Goal: Information Seeking & Learning: Learn about a topic

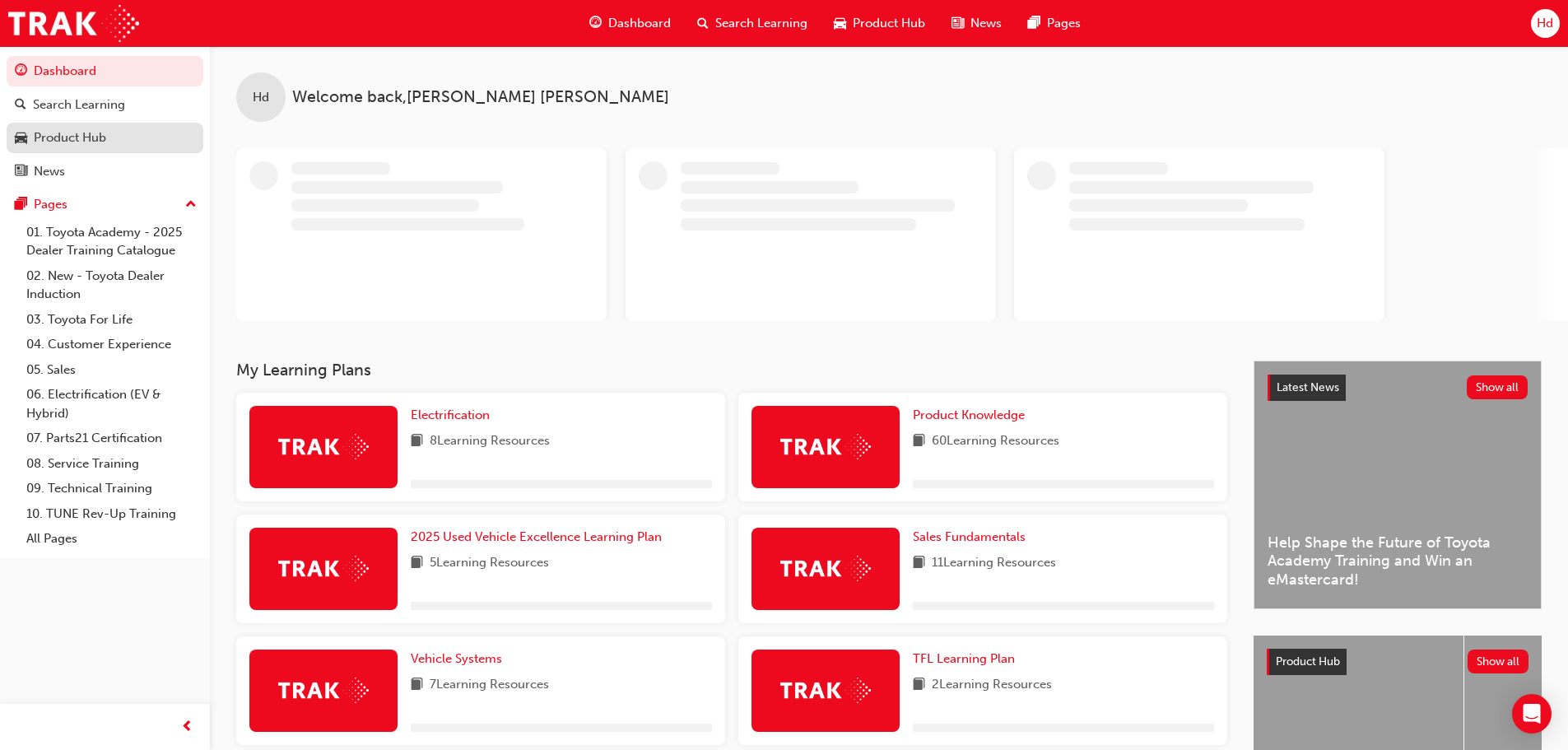
click at [92, 141] on div "Product Hub" at bounding box center [70, 138] width 73 height 19
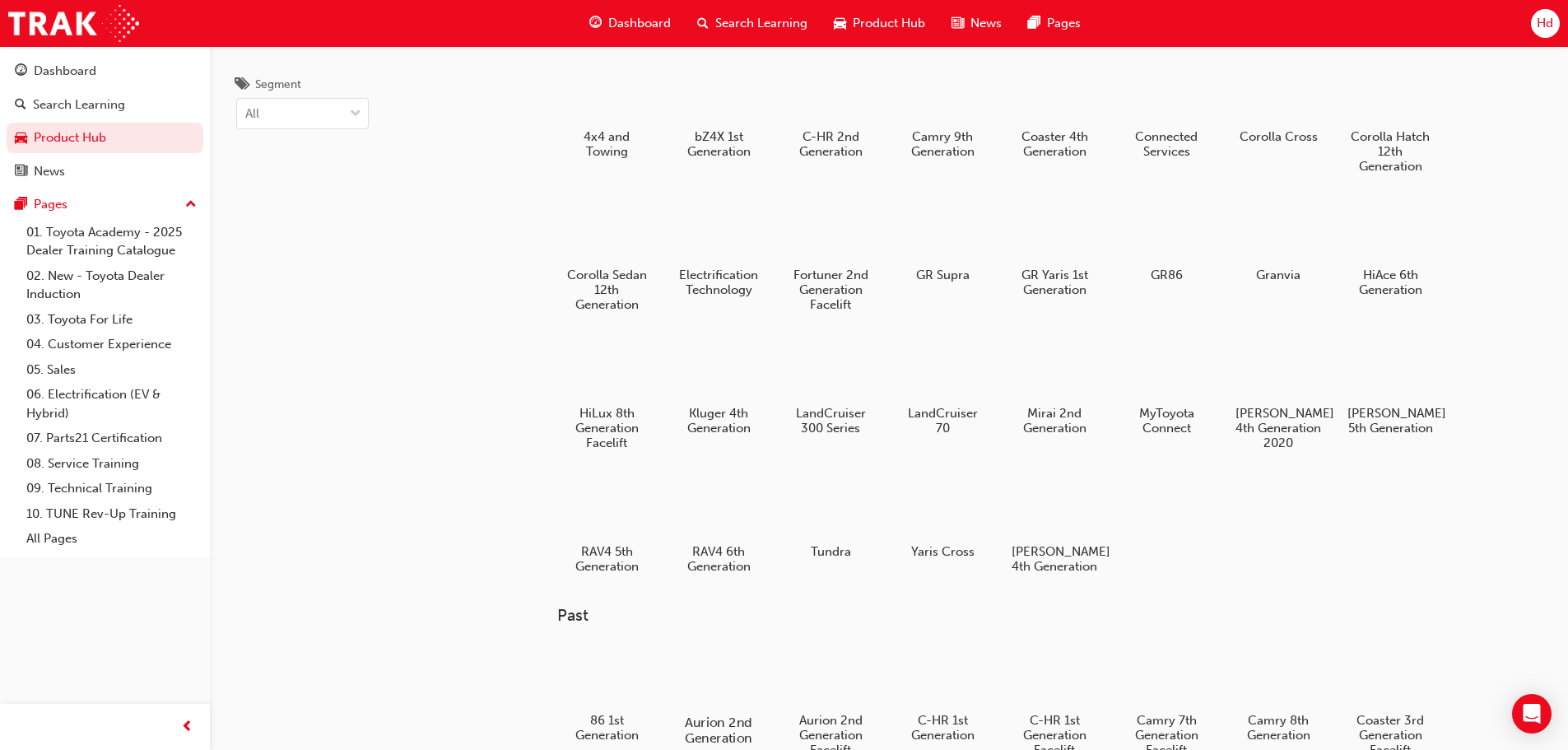
scroll to position [247, 0]
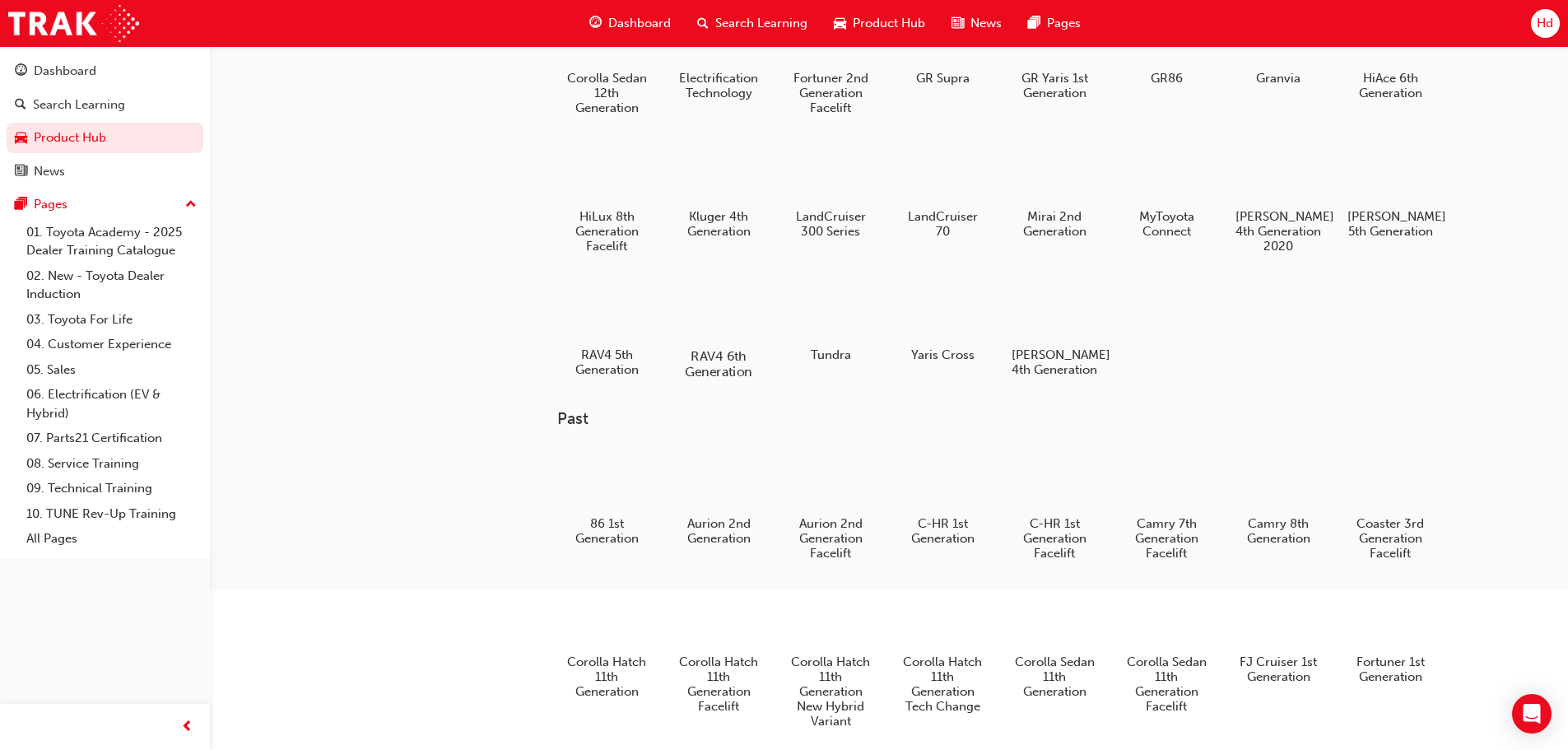
click at [723, 317] on div at bounding box center [718, 309] width 92 height 66
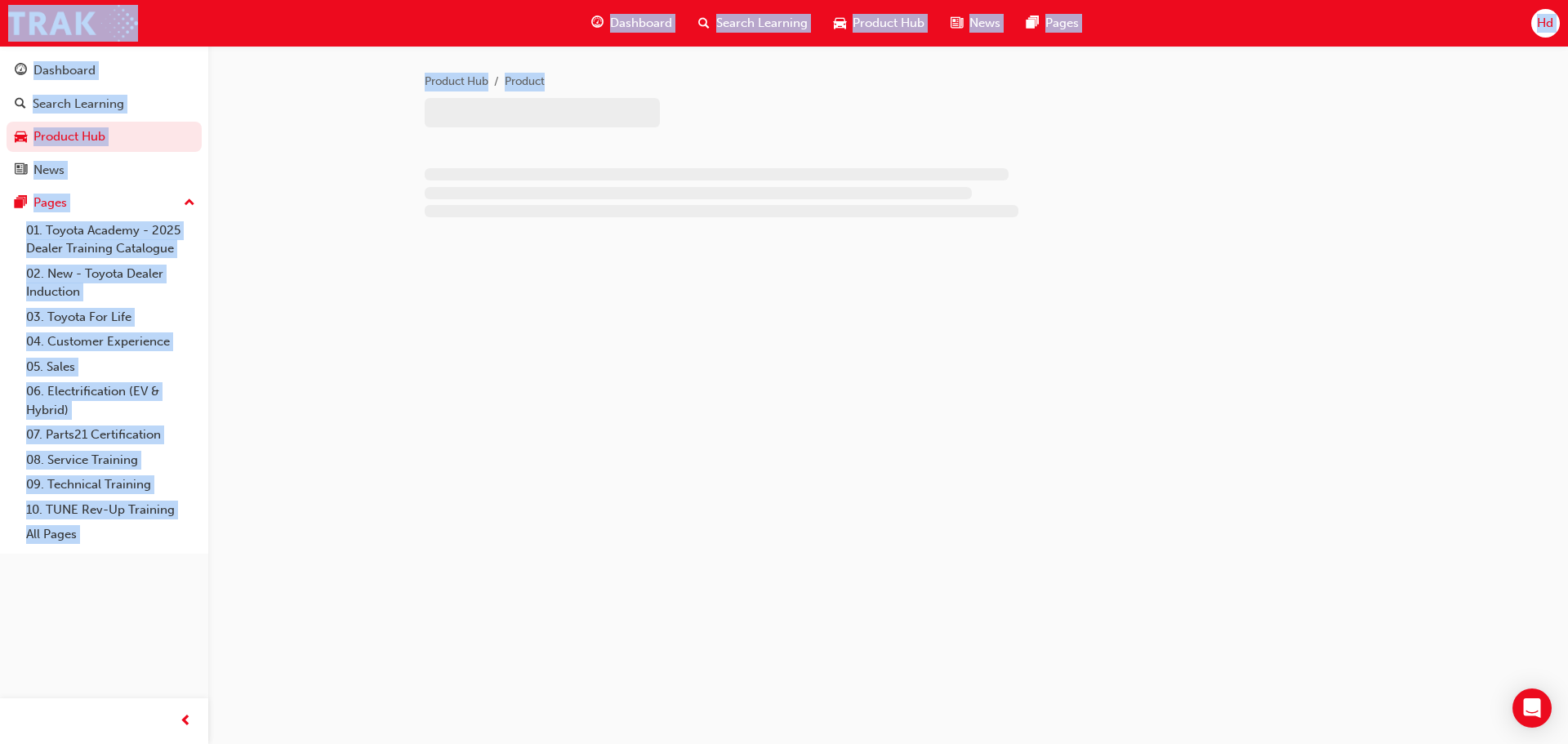
click at [717, 315] on div "Product Hub Product" at bounding box center [784, 372] width 1568 height 744
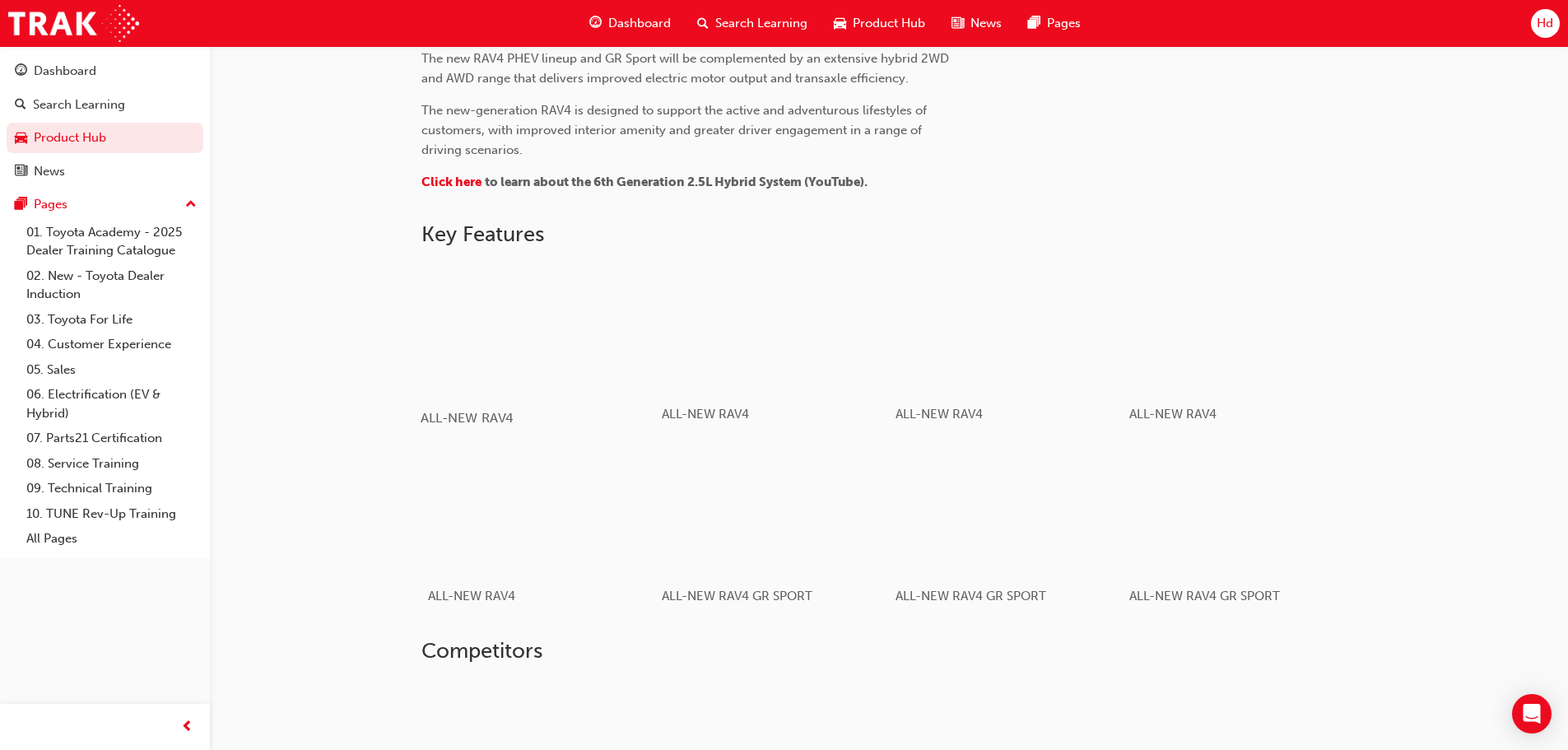
scroll to position [824, 0]
click at [767, 333] on div "button" at bounding box center [771, 327] width 234 height 131
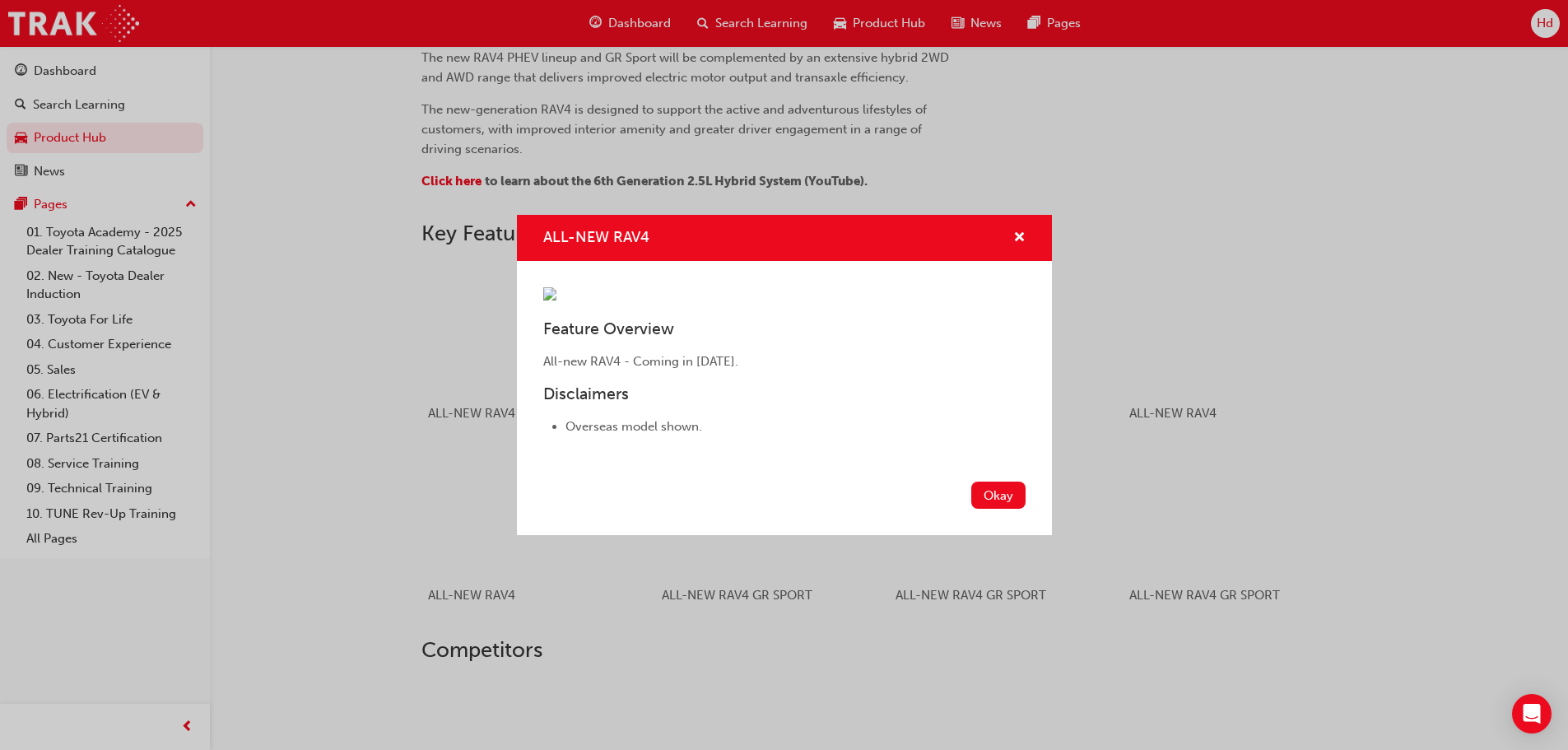
click at [1098, 505] on div "ALL-NEW RAV4 Feature Overview All-new RAV4 - Coming in [DATE]. Disclaimers Over…" at bounding box center [784, 375] width 1568 height 750
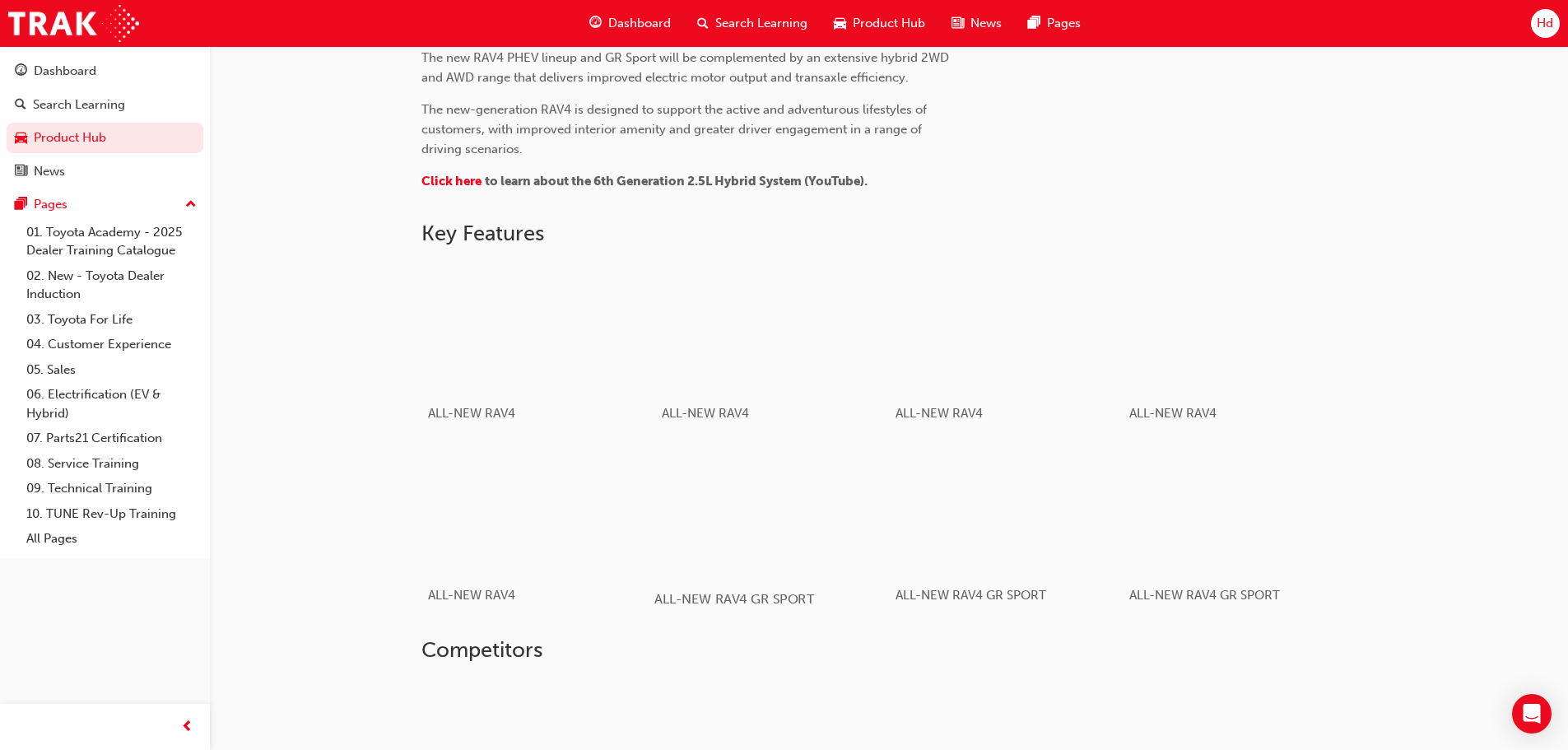
click at [779, 469] on div "button" at bounding box center [771, 509] width 234 height 131
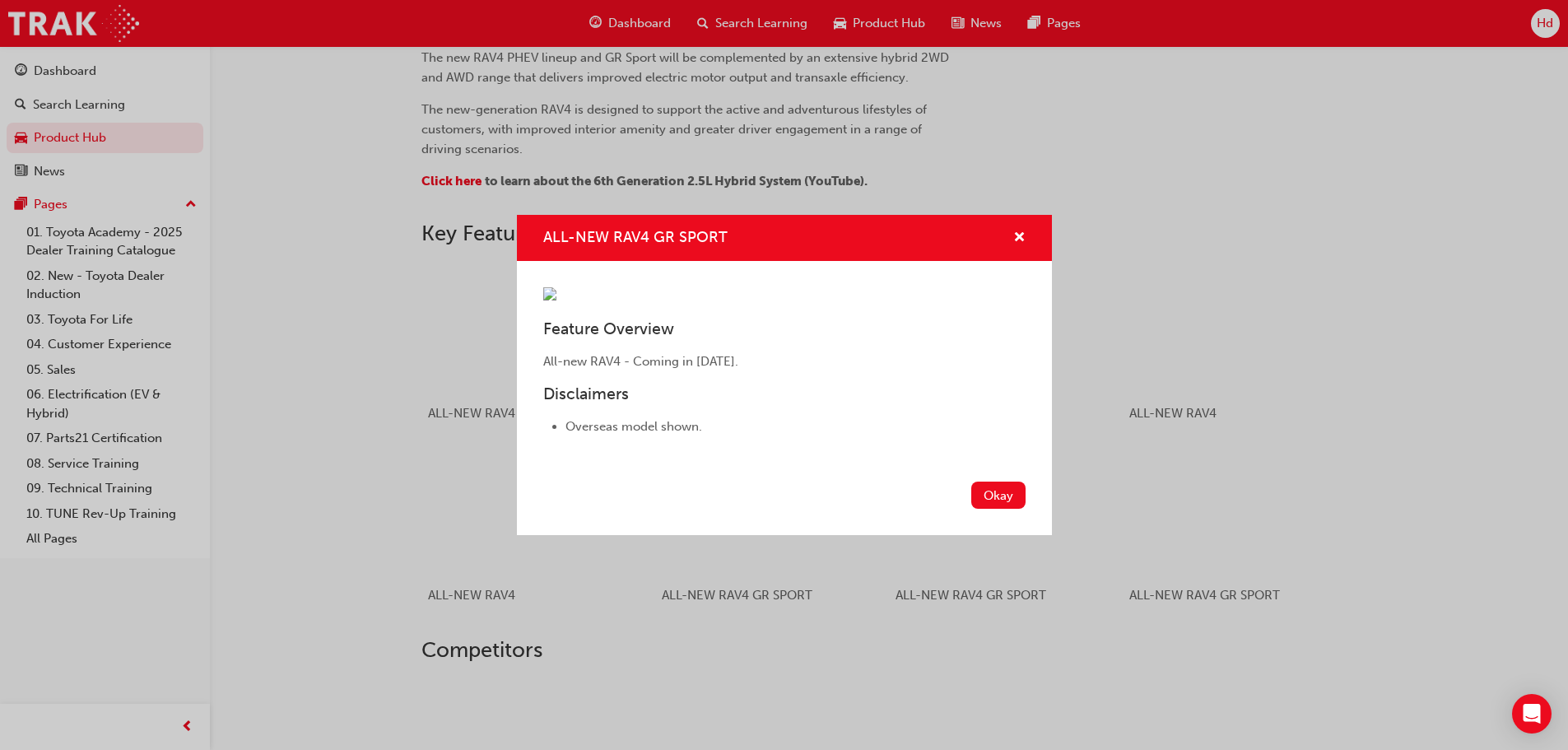
click at [1084, 509] on div "ALL-NEW RAV4 GR SPORT Feature Overview All-new RAV4 - Coming in [DATE]. Disclai…" at bounding box center [784, 375] width 1568 height 750
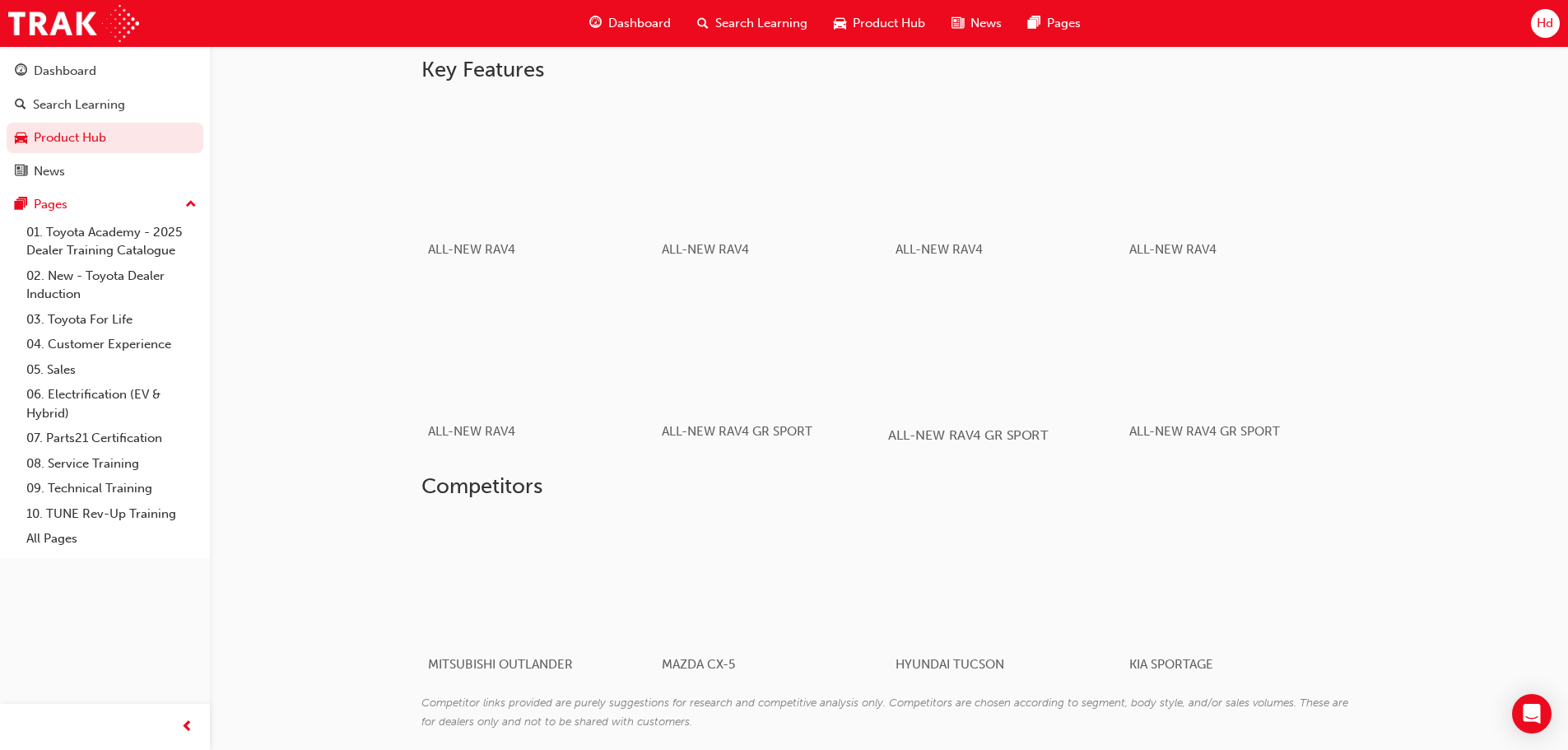
scroll to position [988, 0]
click at [982, 363] on div "button" at bounding box center [1005, 344] width 234 height 131
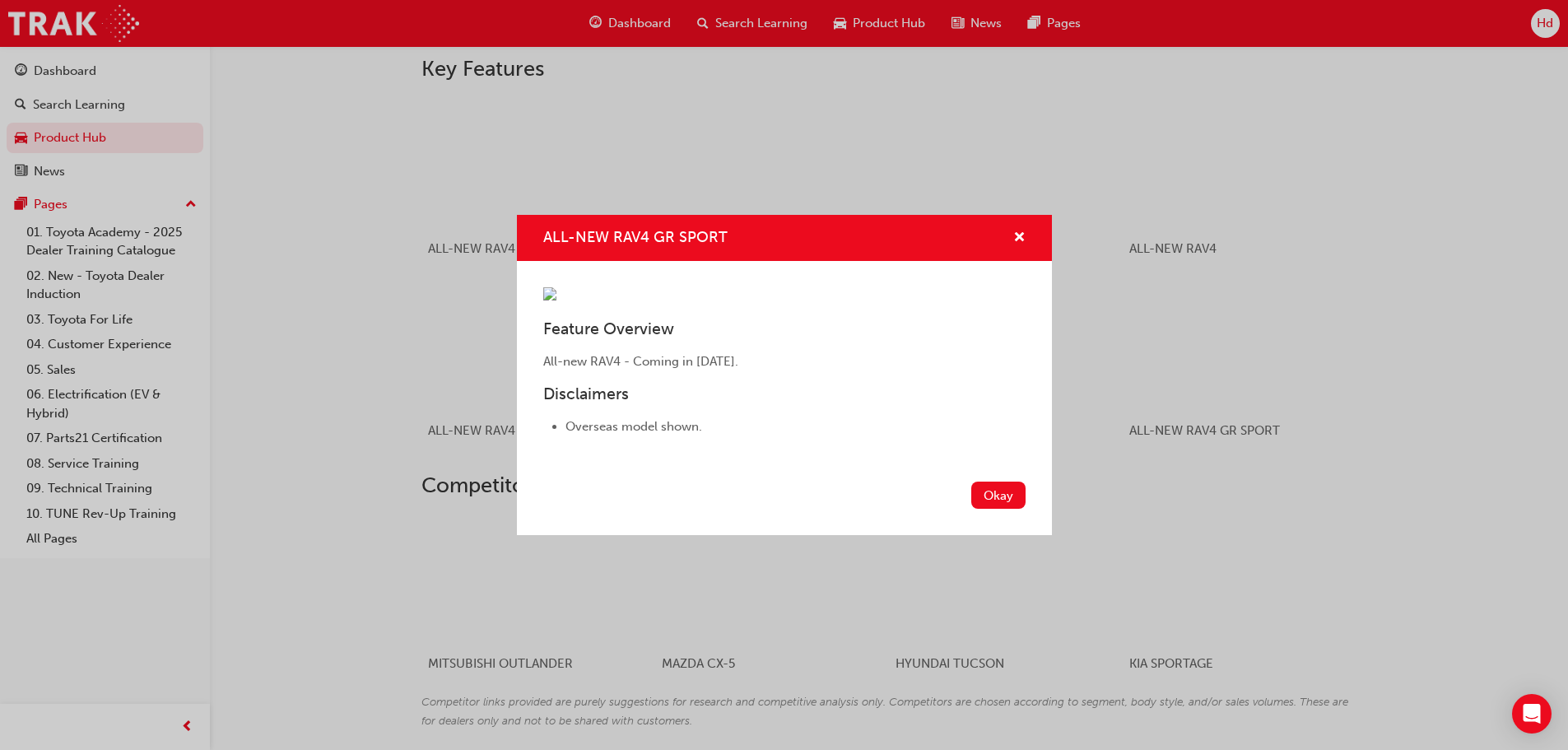
click at [1028, 215] on div "ALL-NEW RAV4 GR SPORT" at bounding box center [784, 238] width 535 height 47
click at [1022, 231] on span "cross-icon" at bounding box center [1019, 238] width 12 height 15
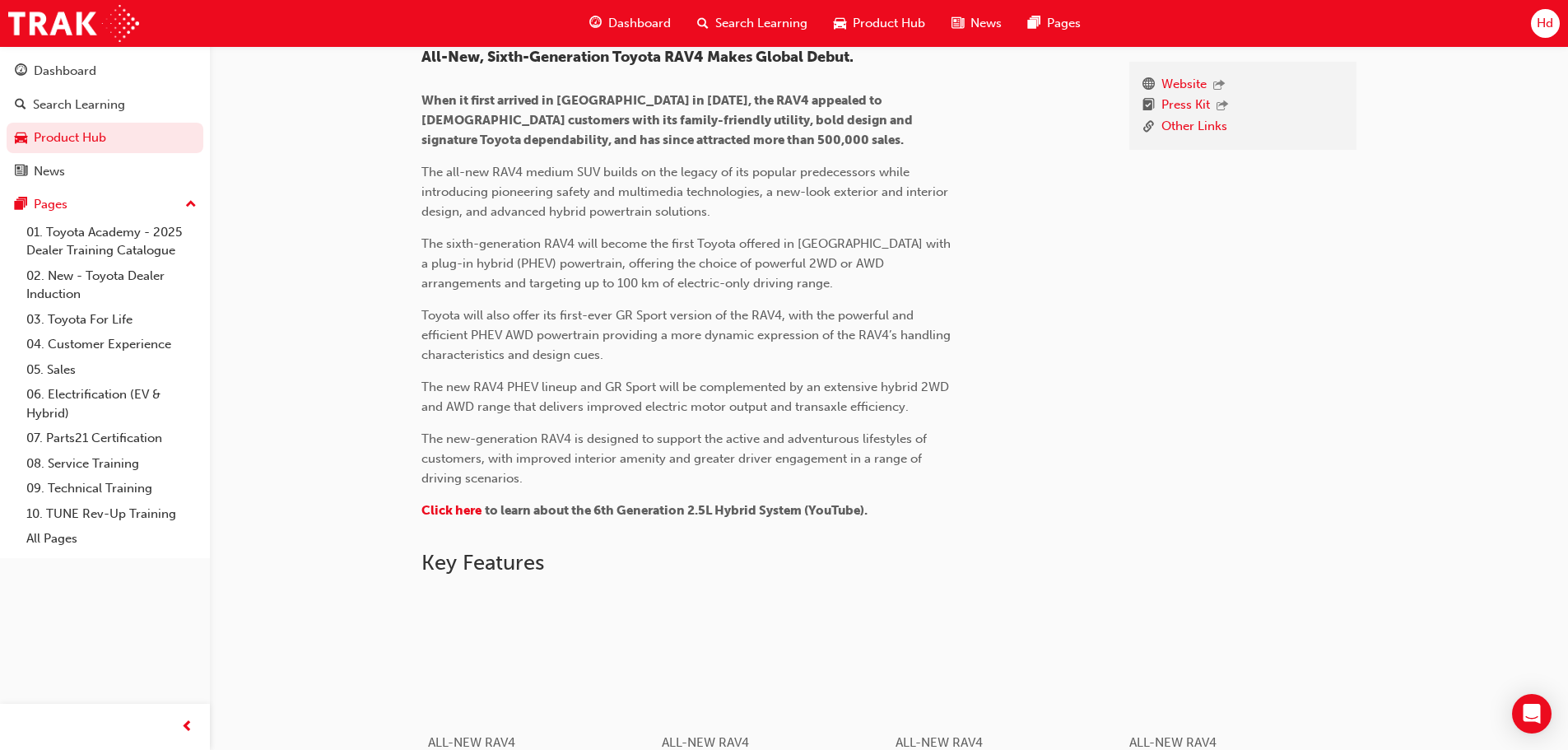
scroll to position [412, 0]
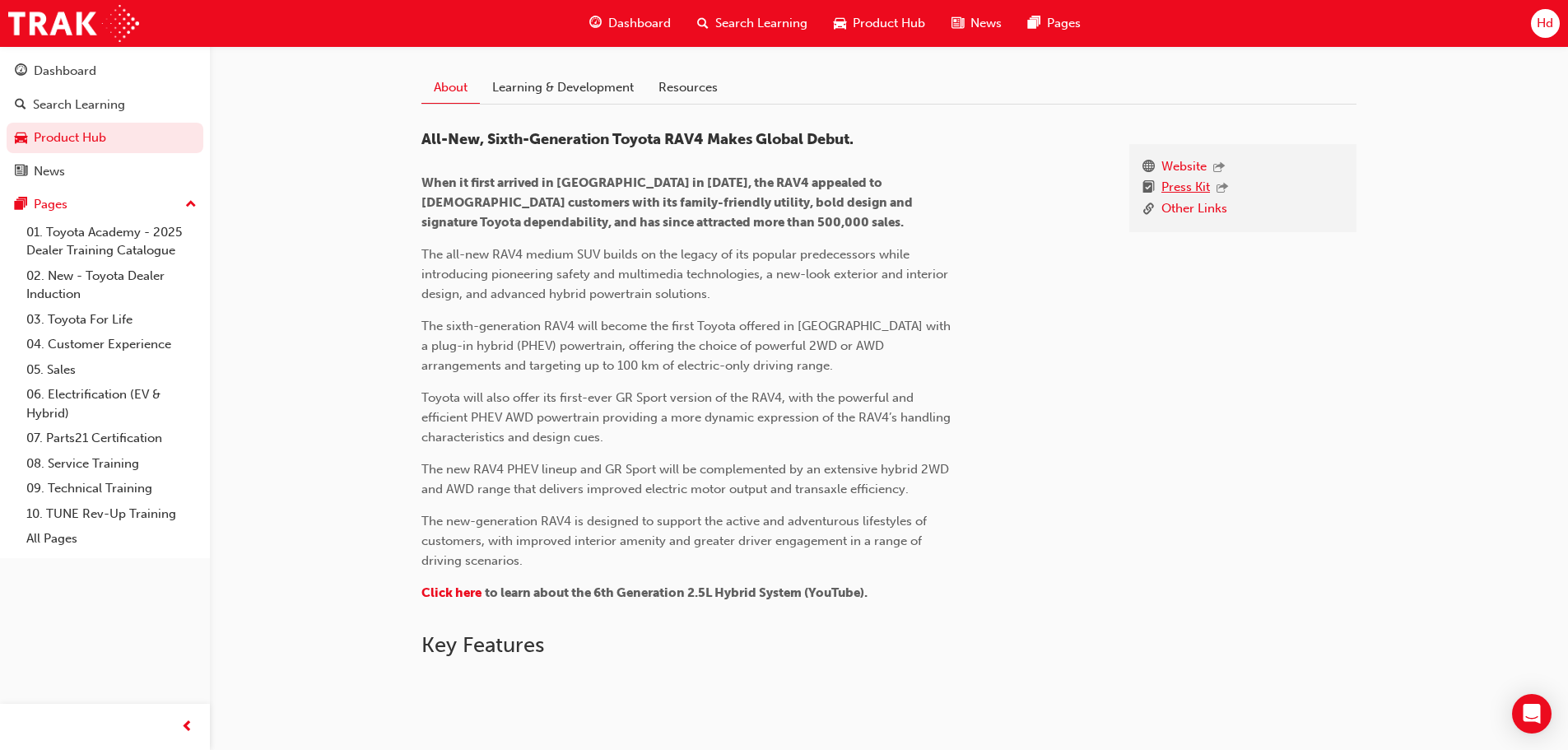
click at [1188, 189] on link "Press Kit" at bounding box center [1186, 189] width 48 height 22
